Goal: Task Accomplishment & Management: Use online tool/utility

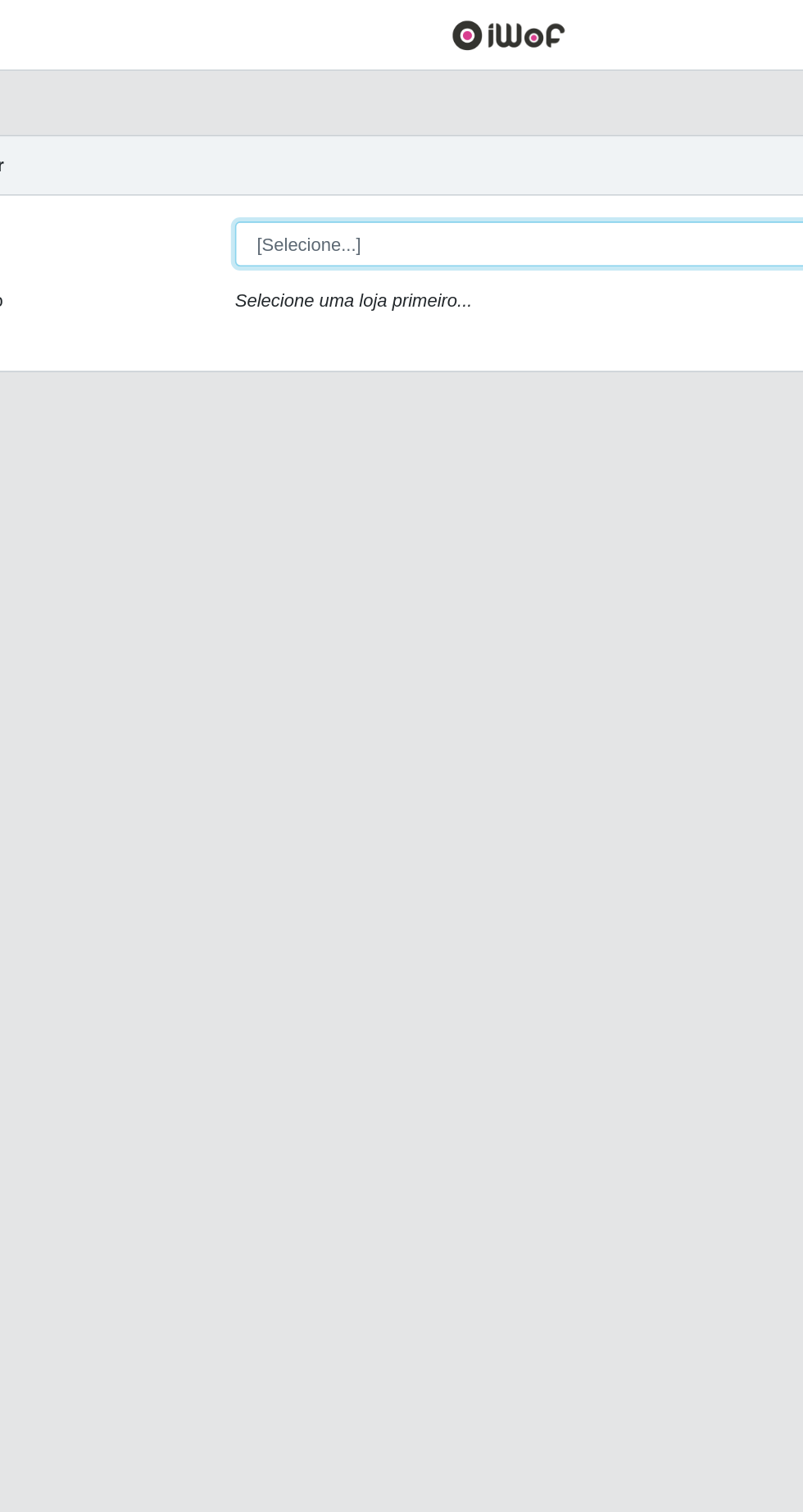
click at [417, 152] on select "[Selecione...] Extrabom - Loja 05 [GEOGRAPHIC_DATA]" at bounding box center [494, 155] width 533 height 28
select select "494"
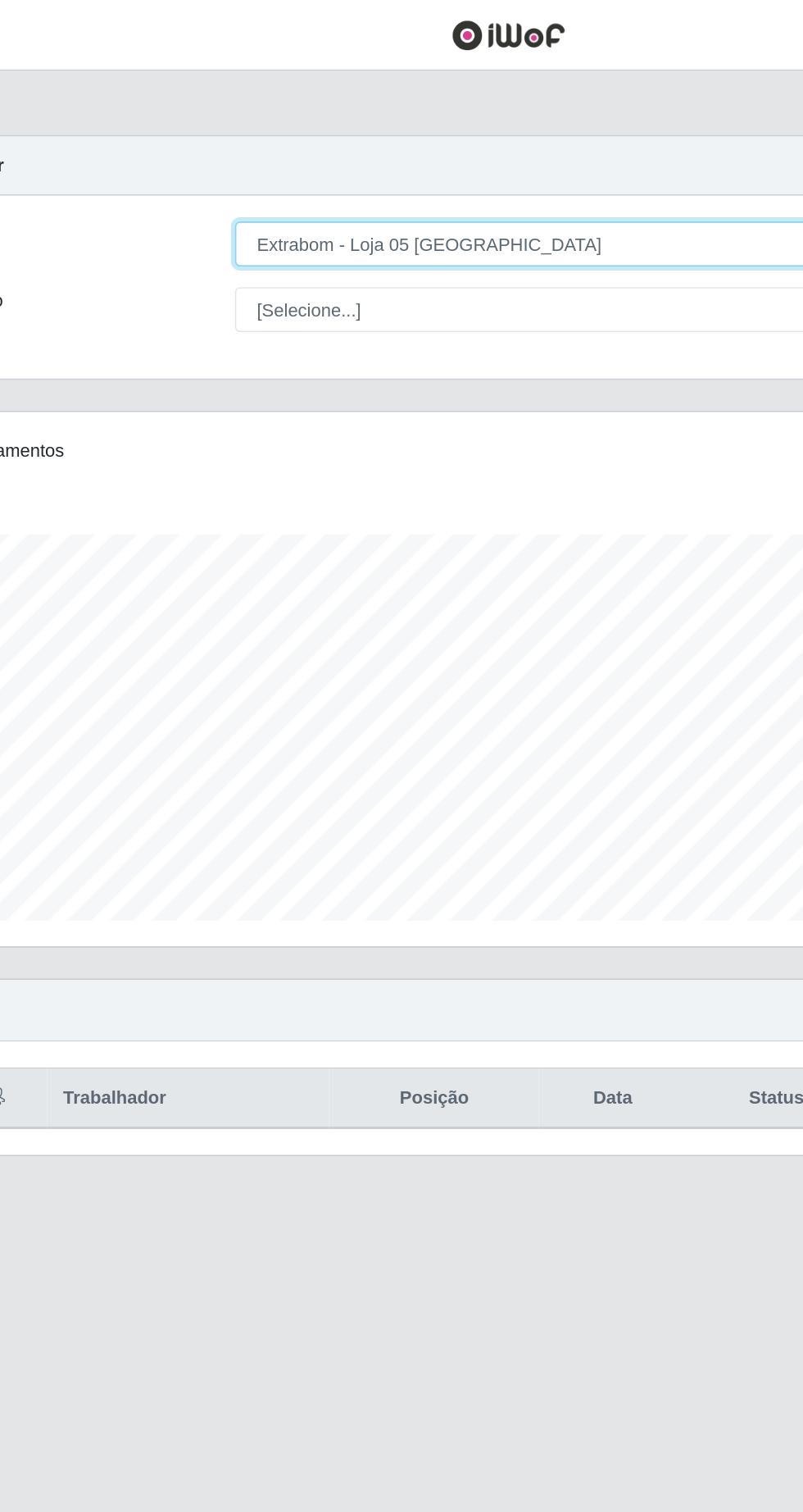
scroll to position [340, 752]
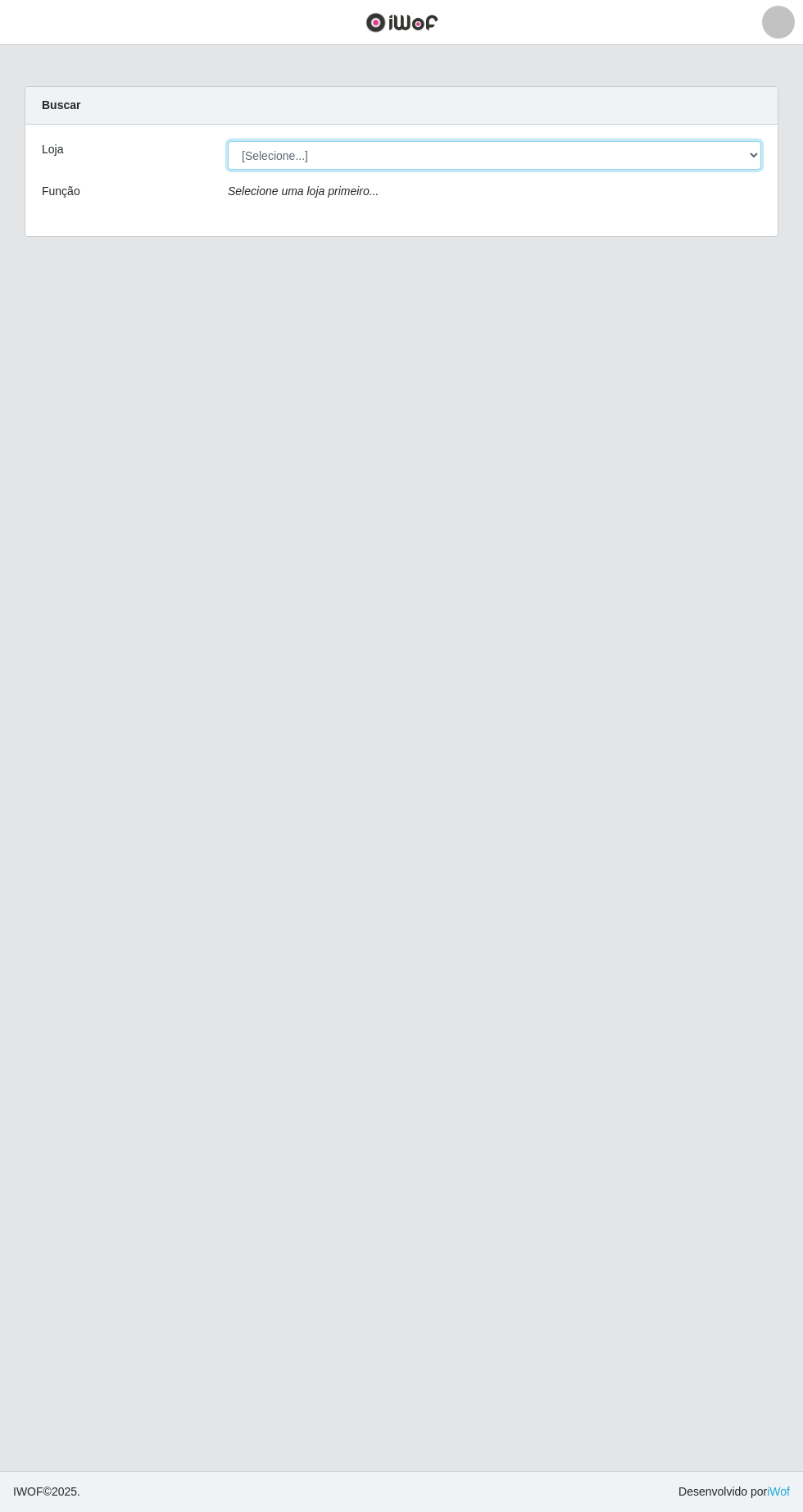
click at [353, 161] on select "[Selecione...] Extrabom - Loja 05 [GEOGRAPHIC_DATA]" at bounding box center [494, 155] width 533 height 28
select select "494"
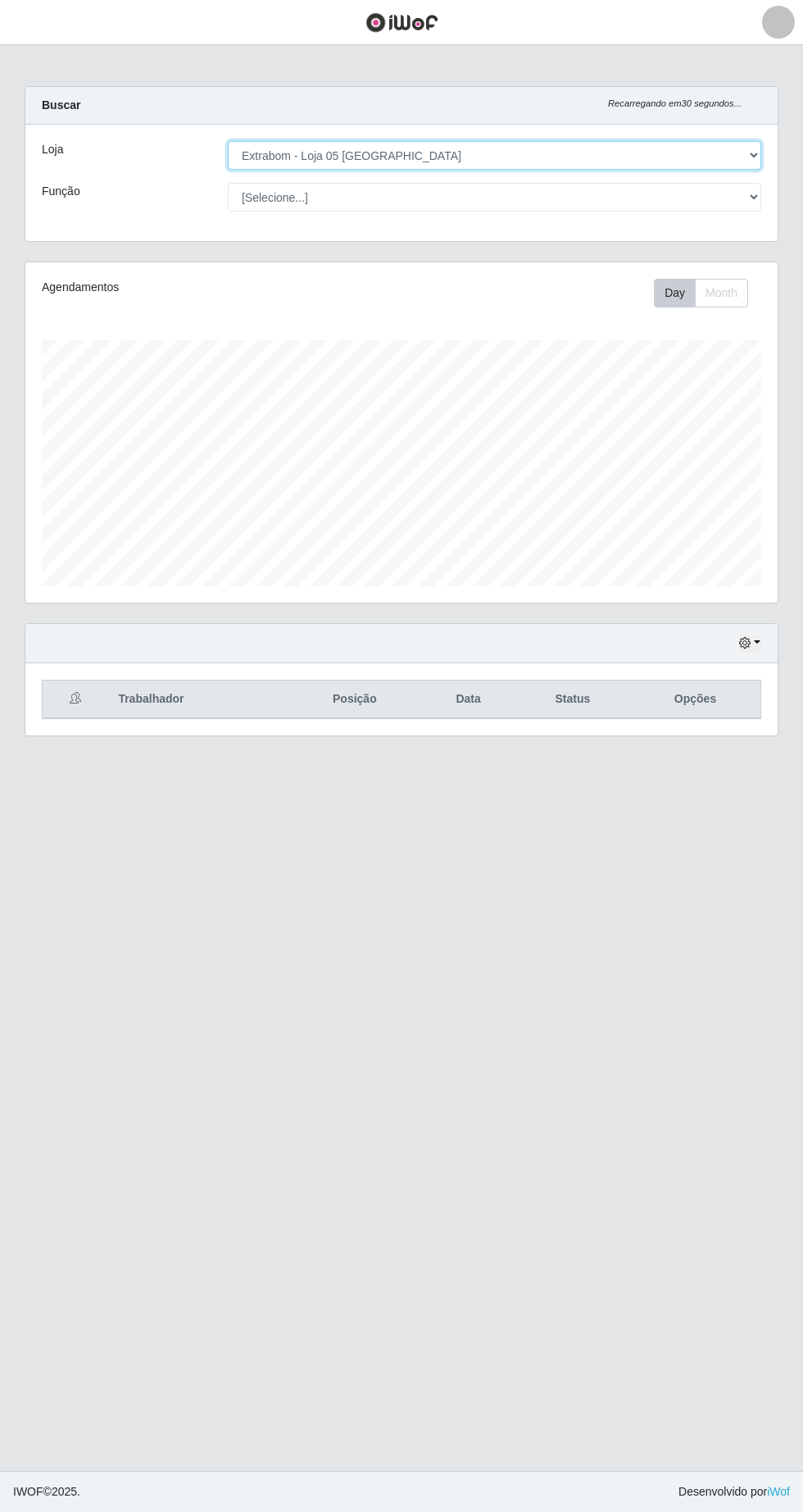
scroll to position [340, 752]
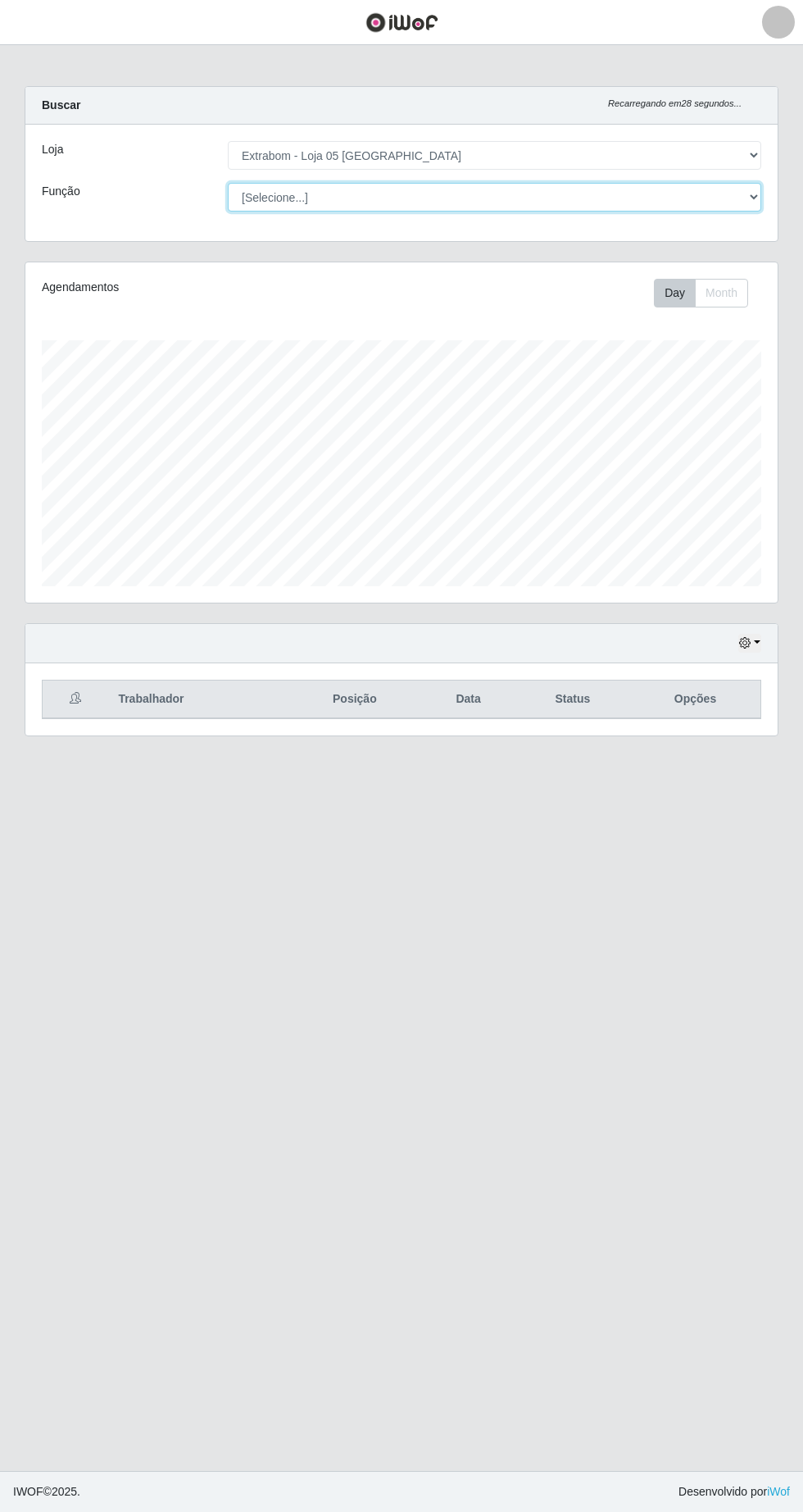
click at [338, 199] on select "[Selecione...] Repositor Repositor + Repositor ++" at bounding box center [494, 197] width 533 height 28
click at [343, 198] on select "[Selecione...] Repositor Repositor + Repositor ++" at bounding box center [494, 197] width 533 height 28
select select "[Selecione...]"
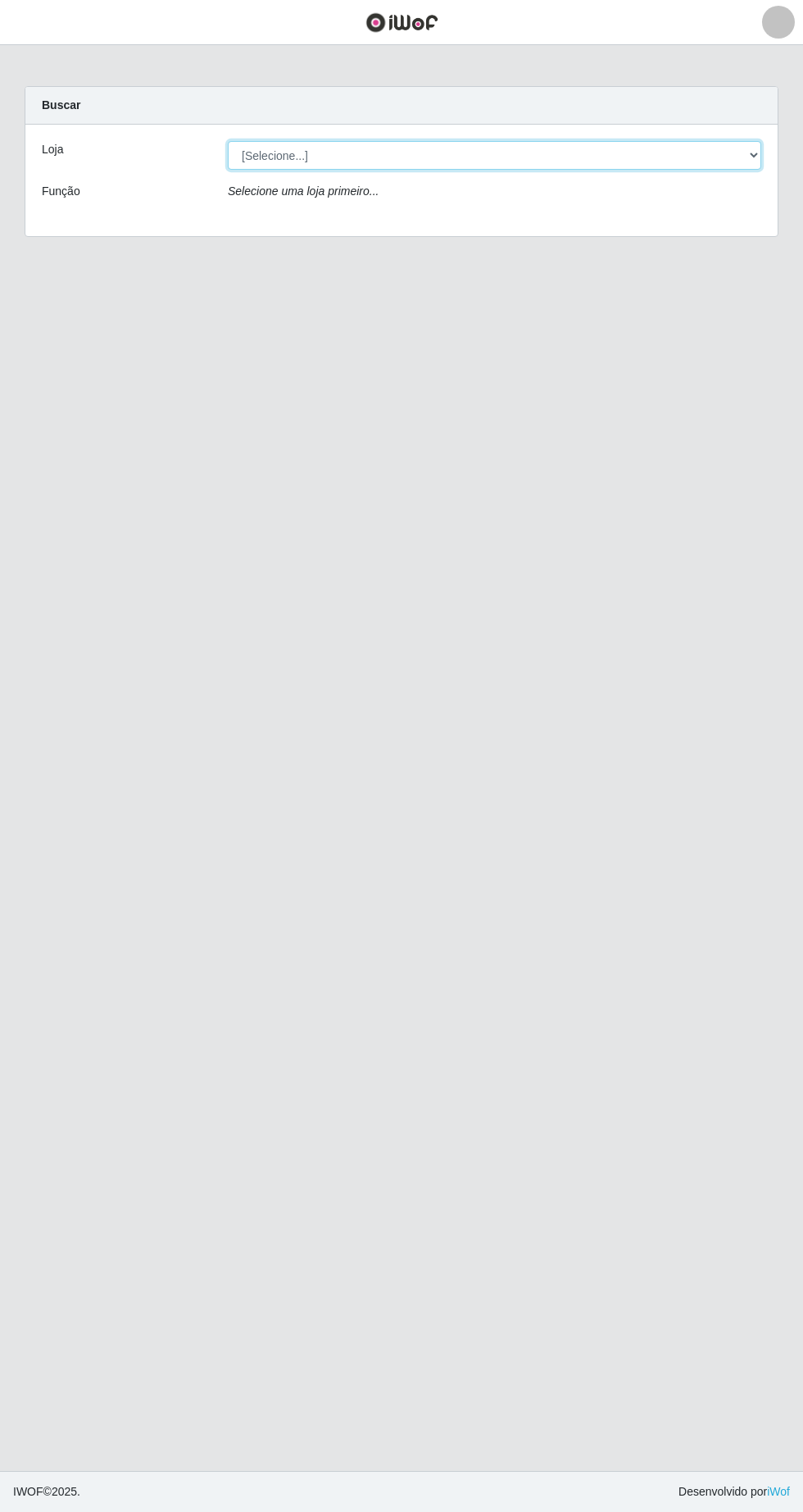
click at [457, 161] on select "[Selecione...] Extrabom - Loja 05 [GEOGRAPHIC_DATA]" at bounding box center [494, 155] width 533 height 28
select select "494"
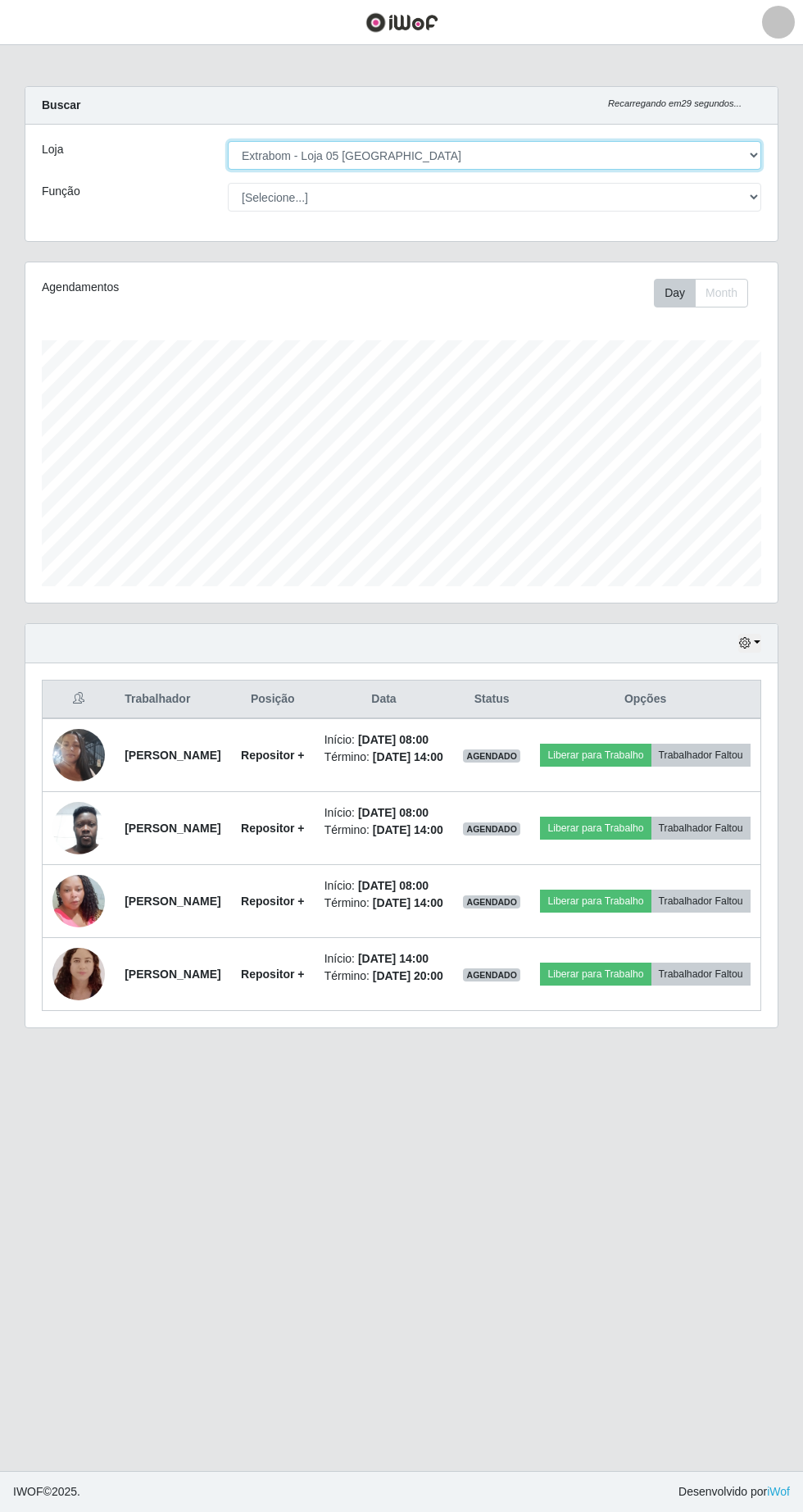
scroll to position [340, 752]
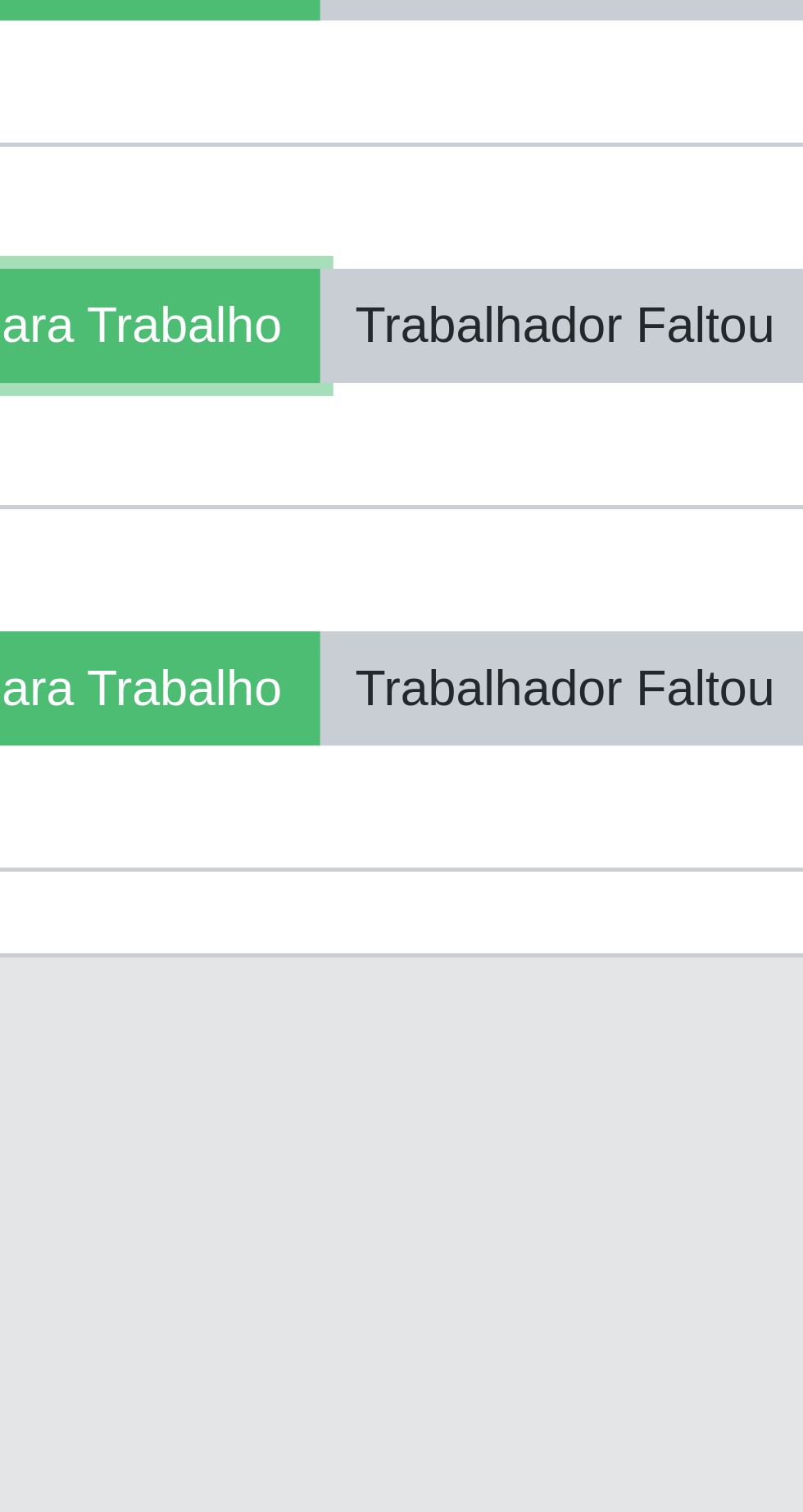
click at [651, 913] on button "Liberar para Trabalho" at bounding box center [595, 901] width 110 height 23
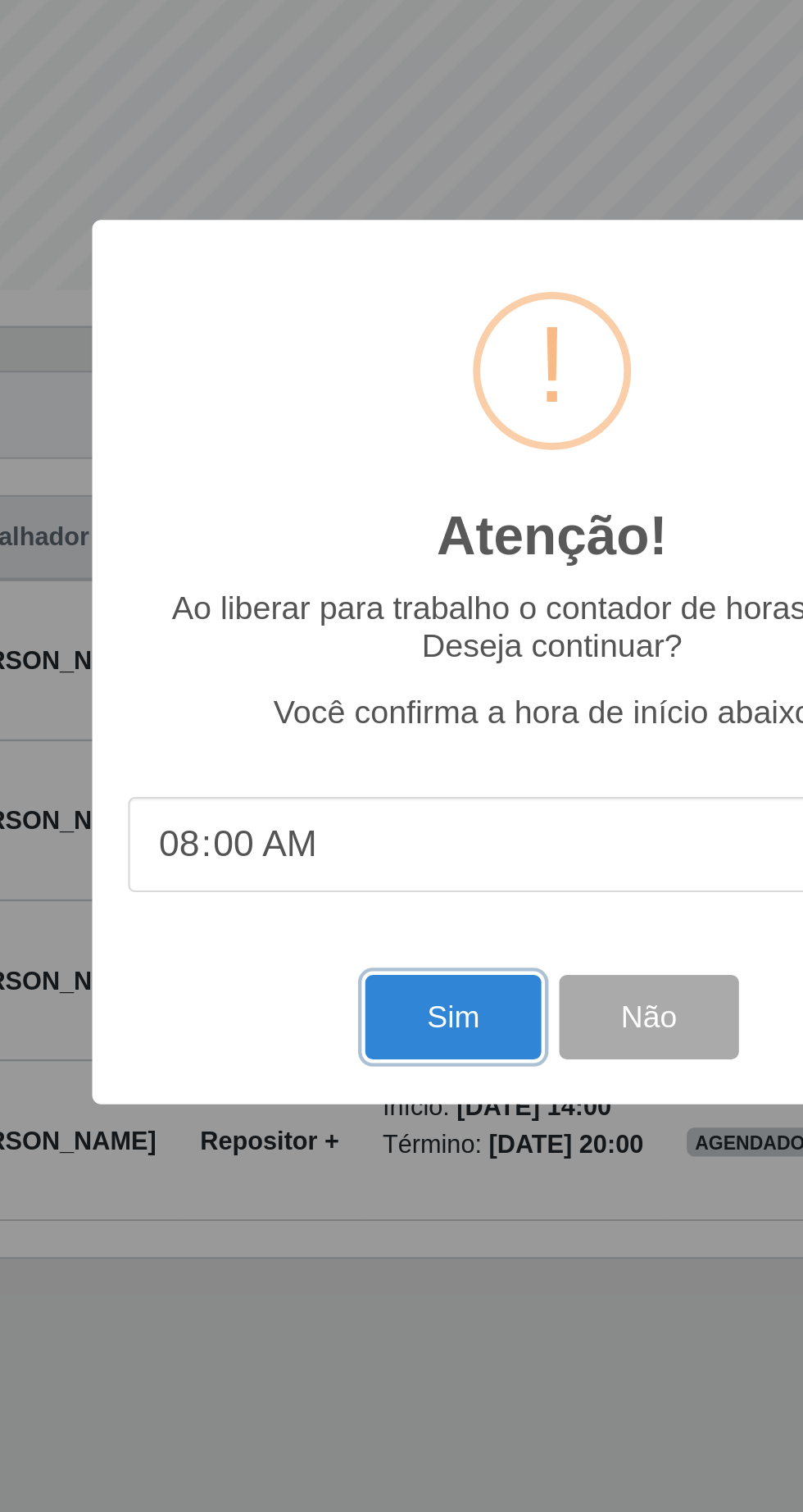
click at [355, 917] on button "Sim" at bounding box center [355, 918] width 79 height 38
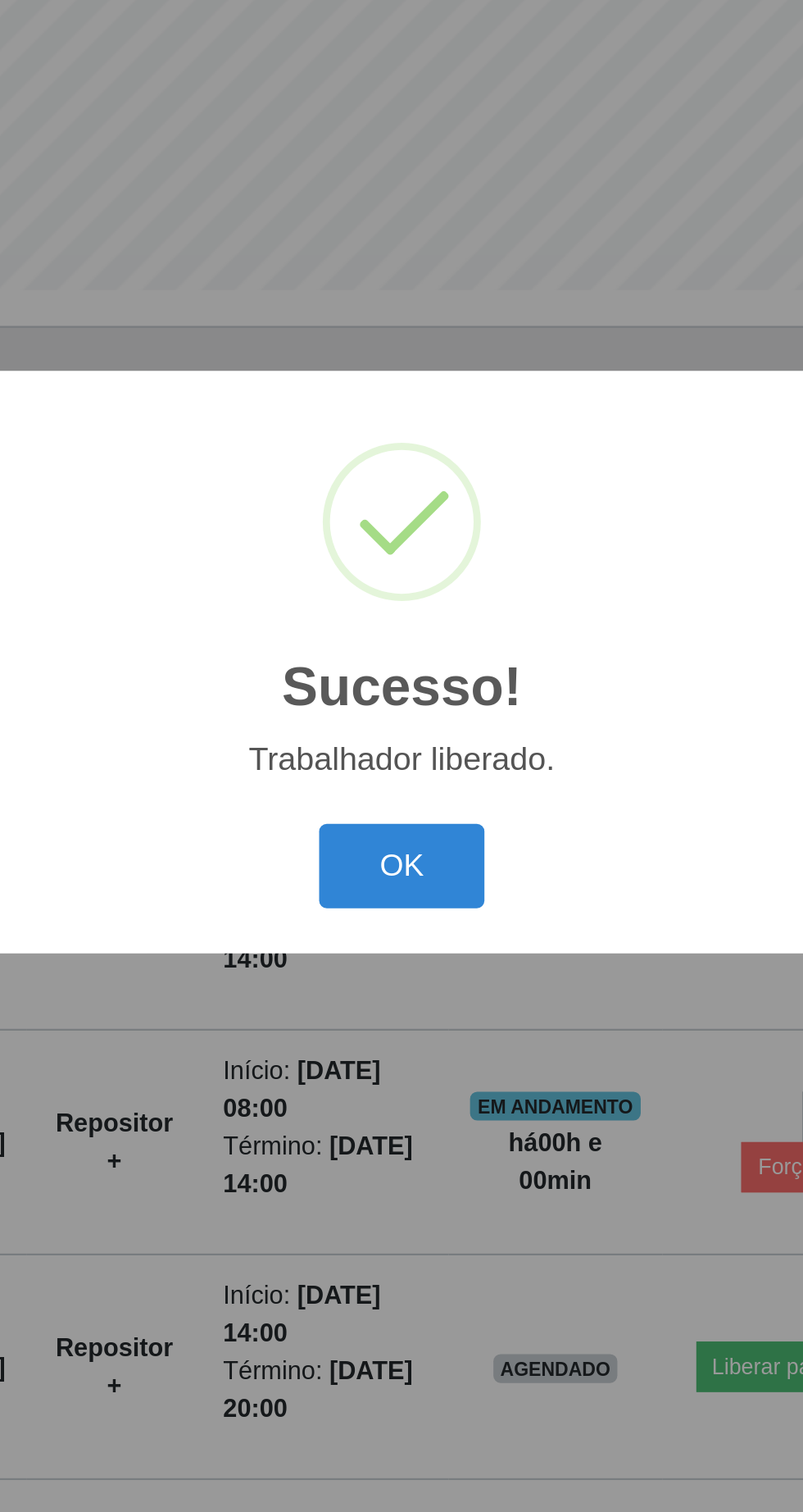
click at [407, 847] on button "OK" at bounding box center [402, 849] width 77 height 38
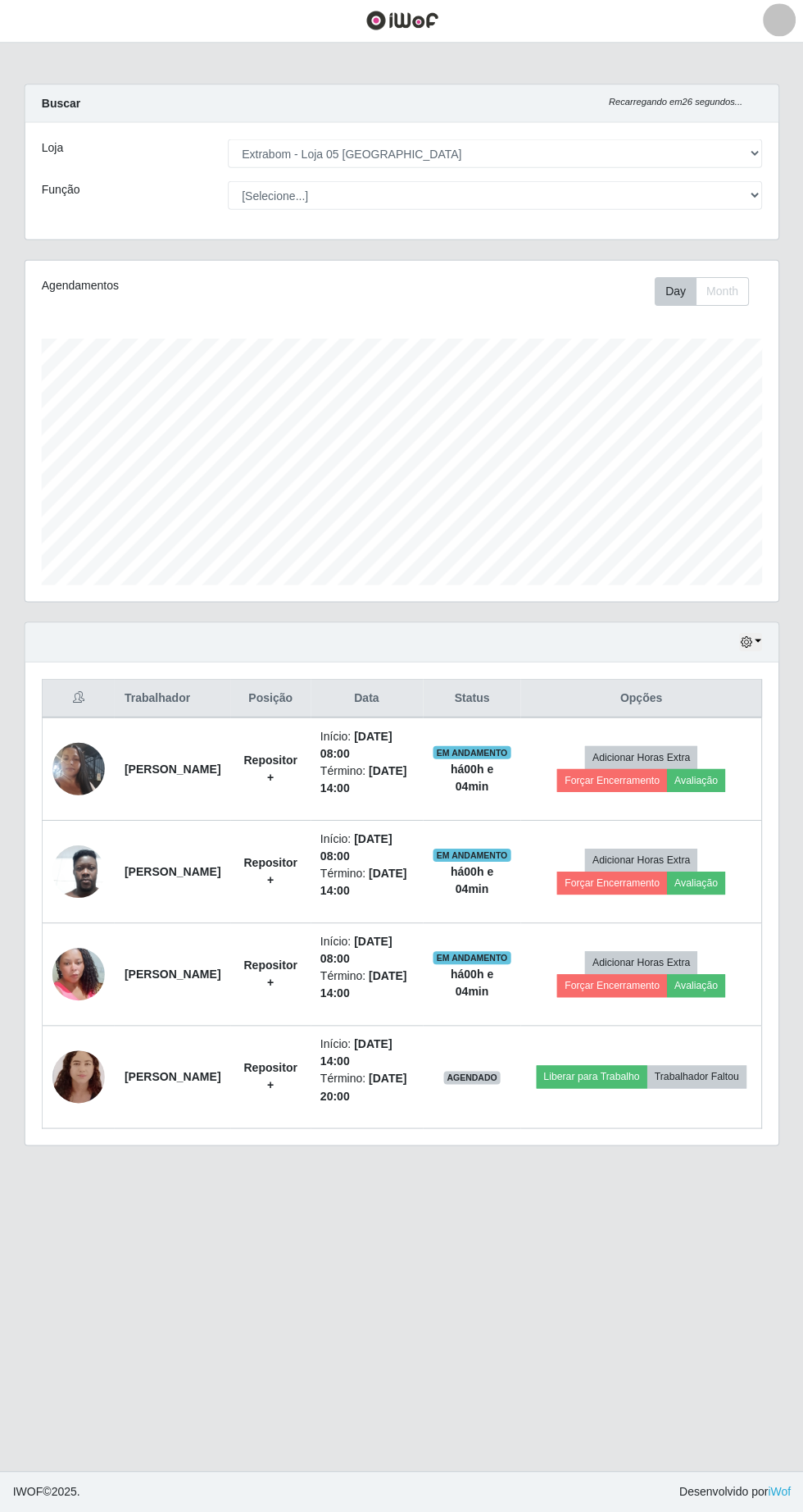
scroll to position [8, 0]
